Goal: Task Accomplishment & Management: Manage account settings

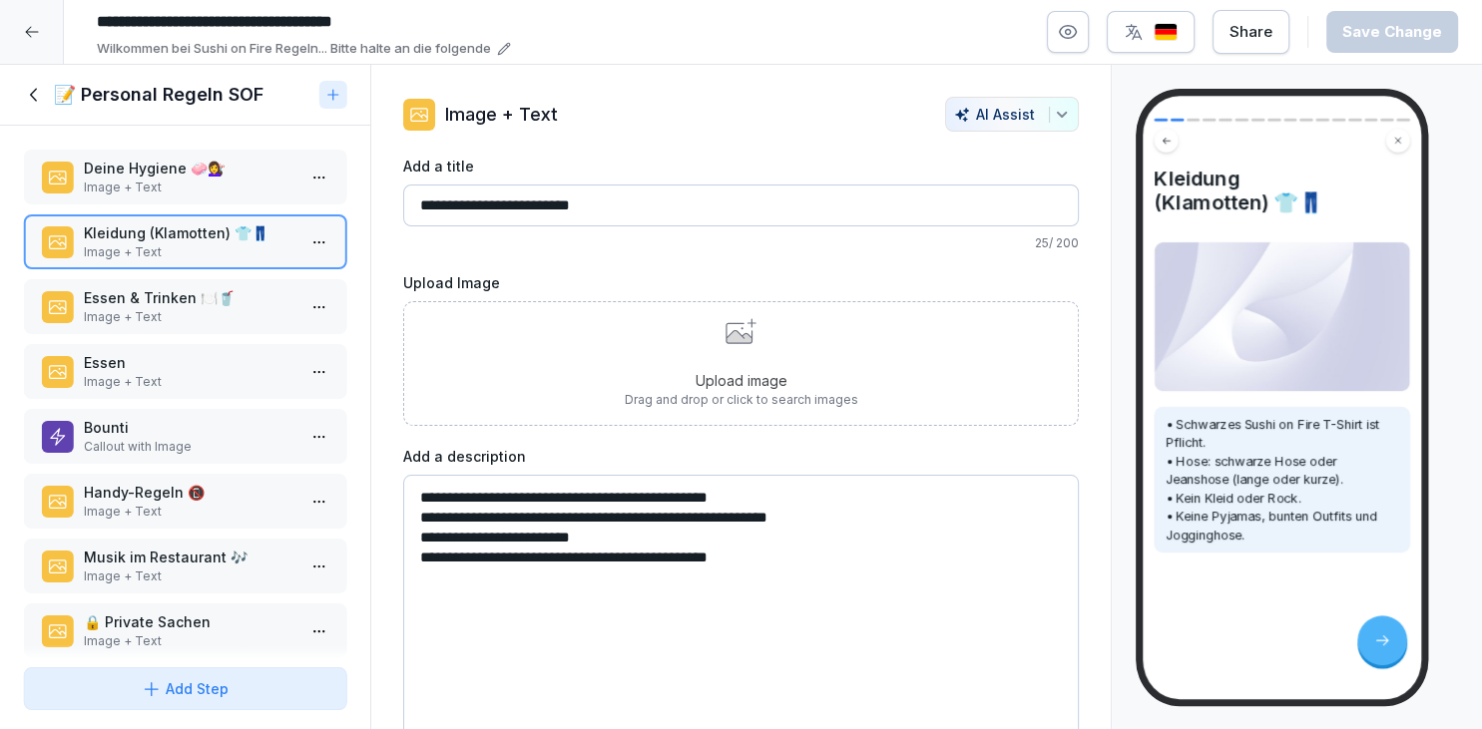
click at [26, 17] on div at bounding box center [32, 32] width 64 height 64
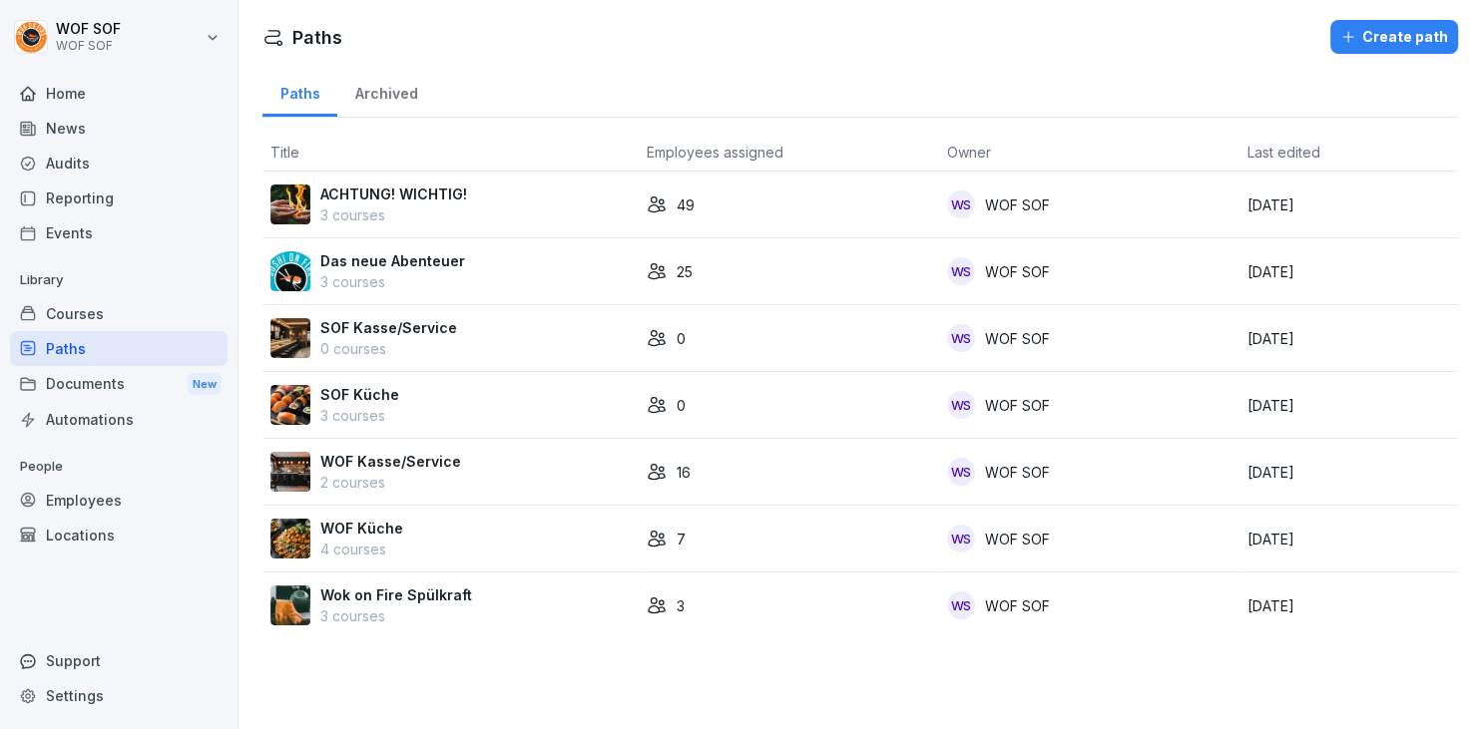
drag, startPoint x: 443, startPoint y: 613, endPoint x: 443, endPoint y: 534, distance: 78.8
click at [443, 534] on tbody "ACHTUNG! WICHTIG! 3 courses 49 WS WOF SOF [DATE] Das neue Abenteuer 3 courses 2…" at bounding box center [859, 405] width 1195 height 467
click at [406, 513] on td "WOF Küche 4 courses" at bounding box center [450, 539] width 376 height 67
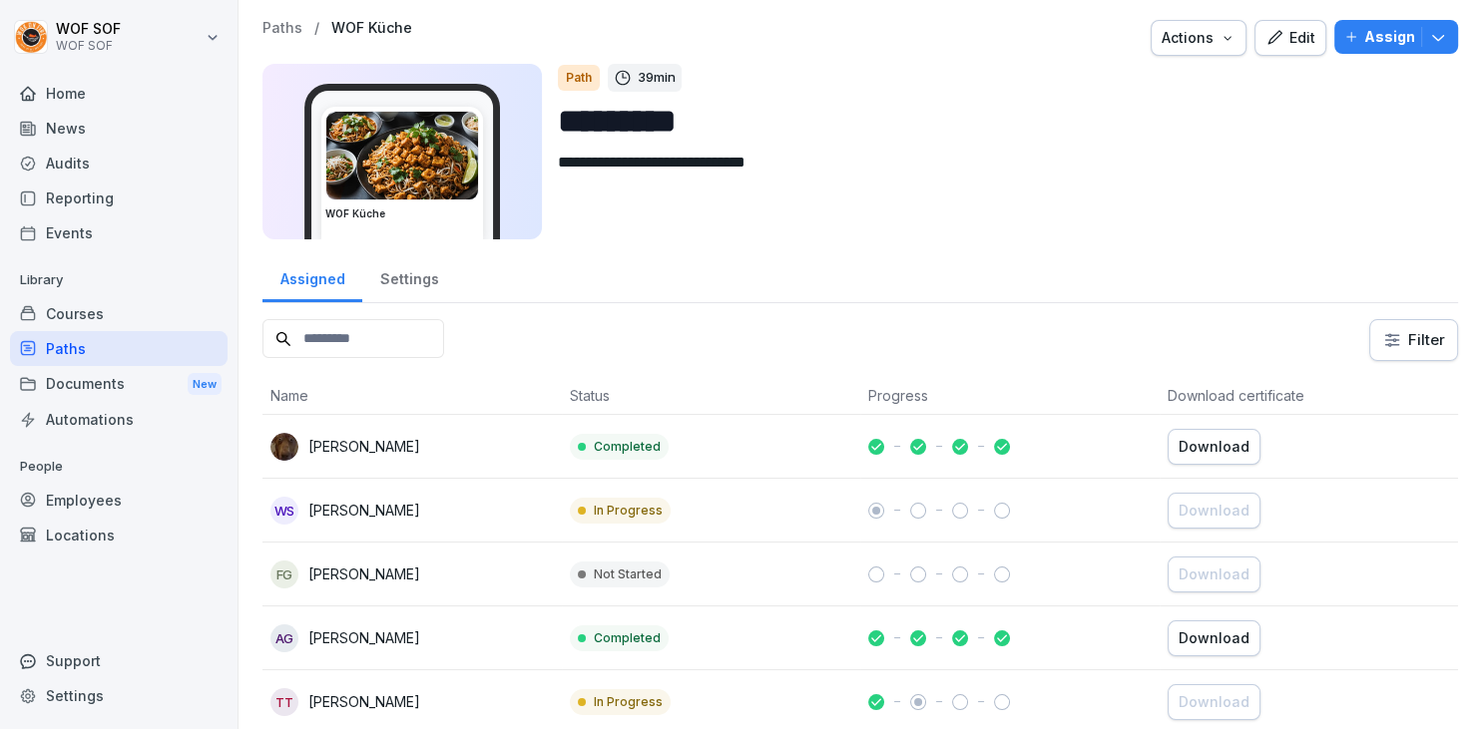
click at [1291, 37] on div "Edit" at bounding box center [1290, 38] width 50 height 22
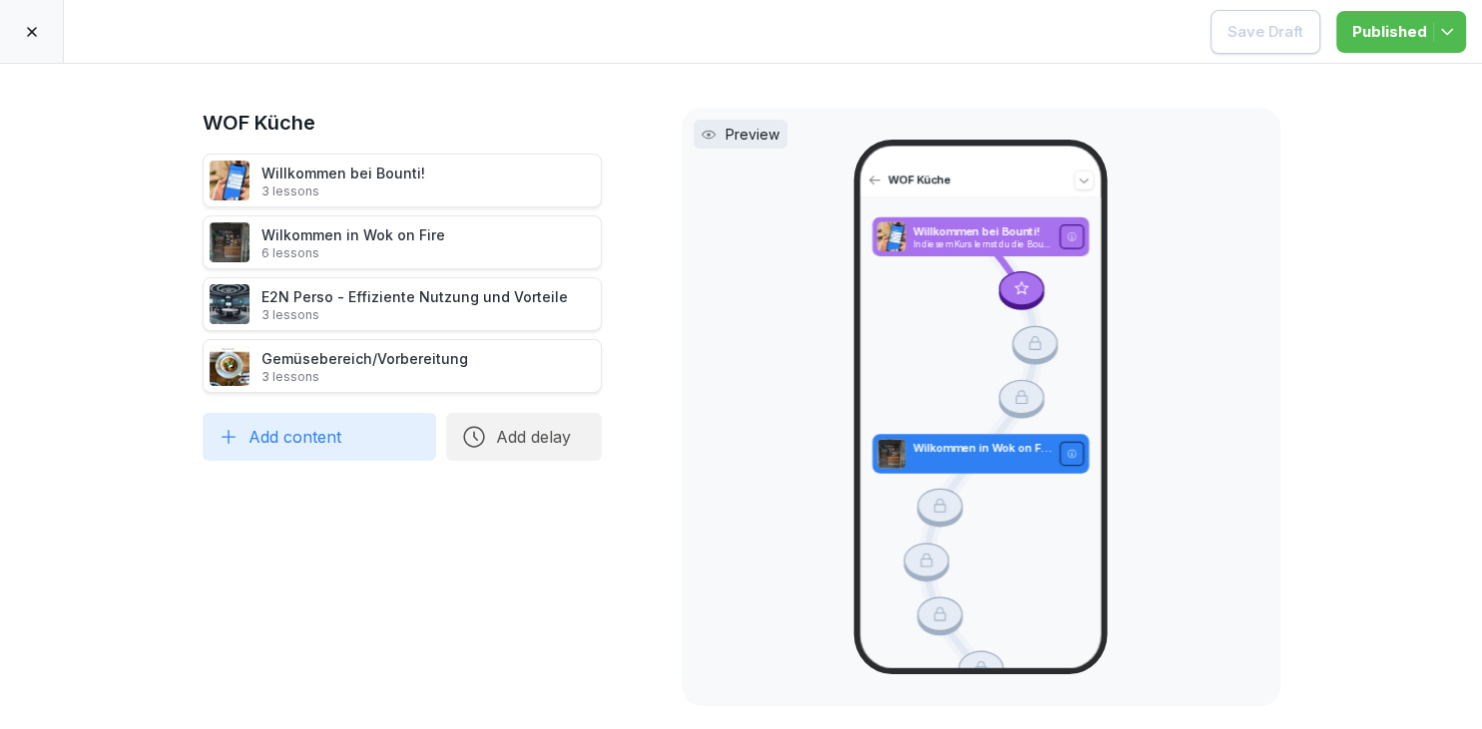
click at [47, 36] on div at bounding box center [32, 31] width 64 height 63
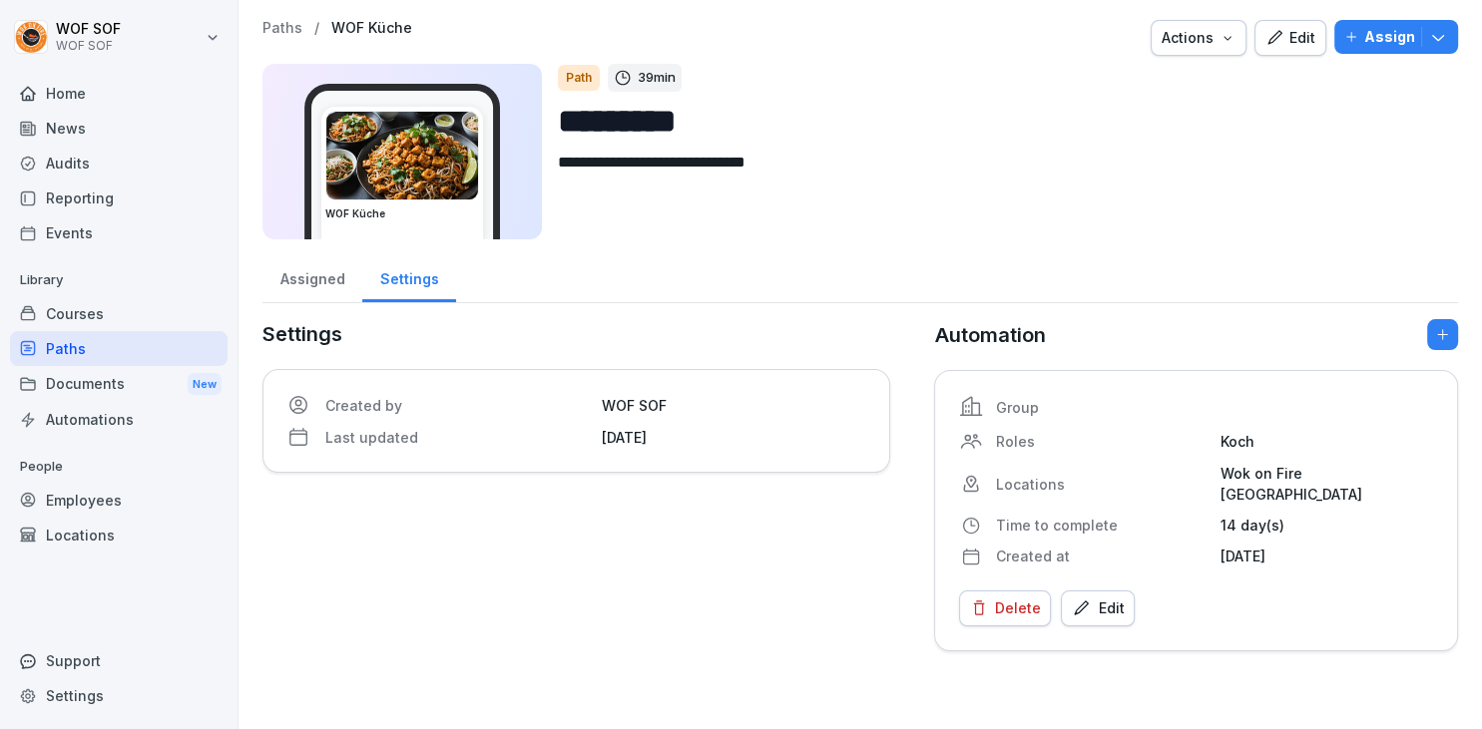
click at [111, 363] on div "Paths" at bounding box center [119, 348] width 218 height 35
